Goal: Task Accomplishment & Management: Complete application form

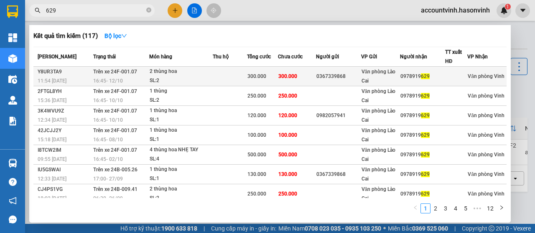
type input "629"
click at [238, 70] on td at bounding box center [230, 77] width 34 height 20
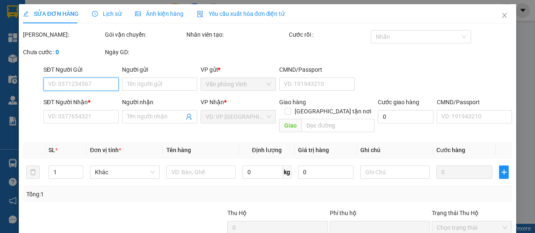
type input "0367339868"
type input "0978919629"
type input "0"
type input "300.000"
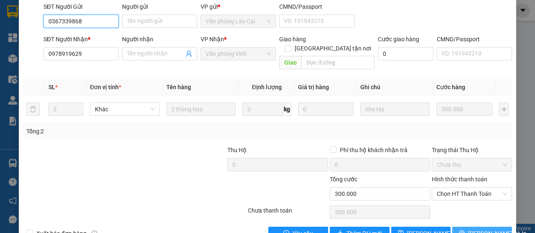
scroll to position [106, 0]
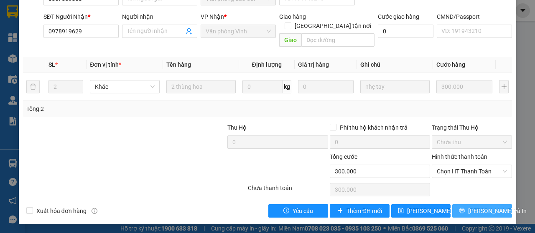
click at [462, 208] on icon "printer" at bounding box center [462, 211] width 6 height 6
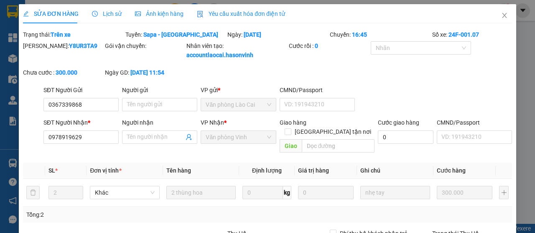
type input "0367339868"
type input "0978919629"
type input "0"
type input "300.000"
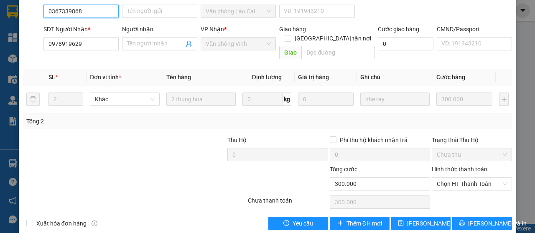
scroll to position [106, 0]
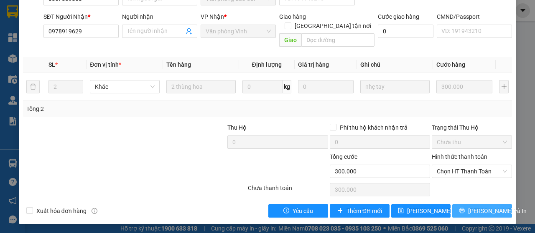
click at [491, 208] on span "[PERSON_NAME] và In" at bounding box center [497, 211] width 58 height 9
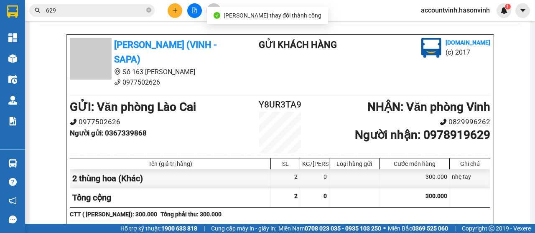
scroll to position [84, 0]
